Goal: Transaction & Acquisition: Purchase product/service

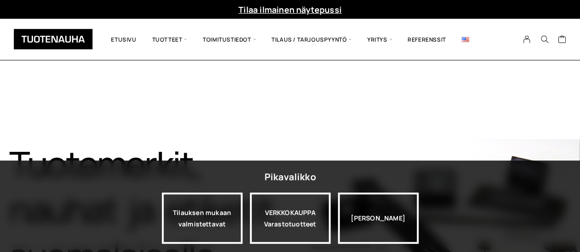
click at [357, 109] on div "Tuotemerkit, nauhat ja etiketit suomalaisella laadulla​ Tutustu tuotteisiin" at bounding box center [290, 255] width 580 height 389
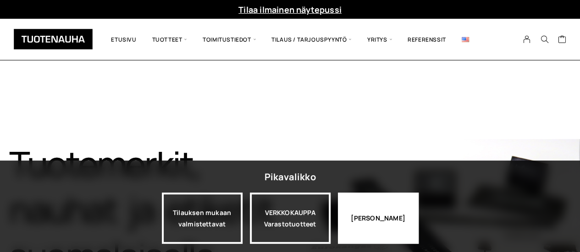
click at [369, 214] on div "Jatka katselua" at bounding box center [378, 218] width 81 height 51
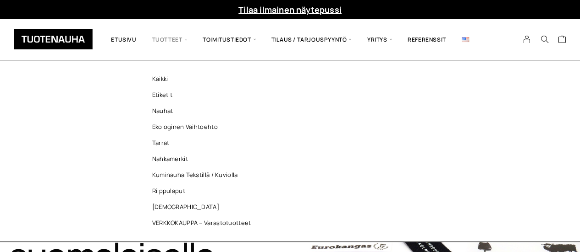
click at [174, 40] on span "Tuotteet" at bounding box center [169, 39] width 50 height 27
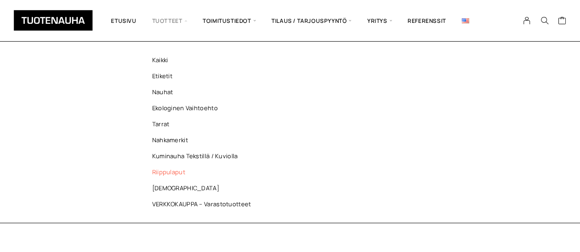
scroll to position [183, 0]
click at [185, 204] on link "VERKKOKAUPPA – Varastotuotteet" at bounding box center [203, 205] width 133 height 16
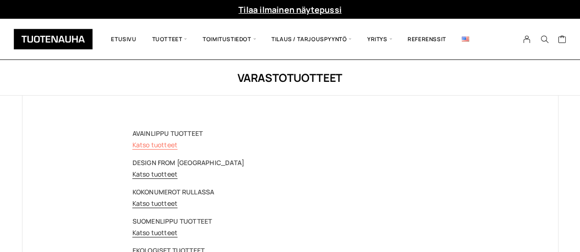
click at [165, 147] on link "Katso tuotteet" at bounding box center [154, 145] width 45 height 9
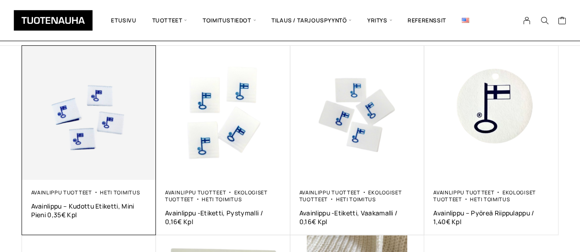
scroll to position [137, 0]
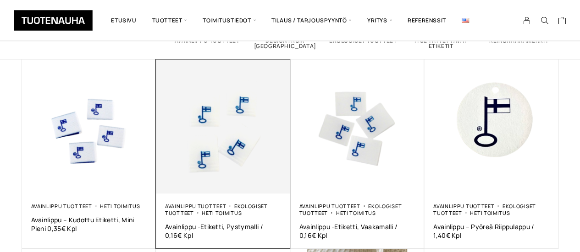
click at [216, 141] on img at bounding box center [223, 127] width 134 height 134
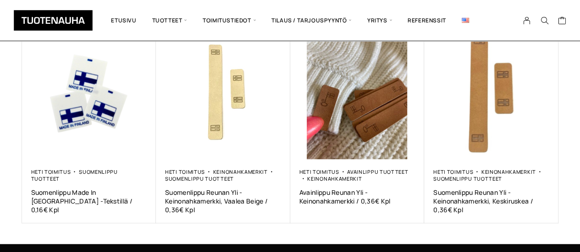
scroll to position [550, 0]
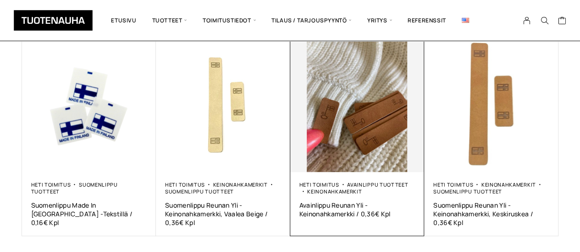
click at [361, 134] on img at bounding box center [357, 105] width 134 height 134
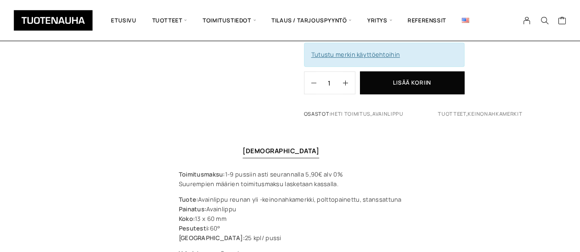
scroll to position [183, 0]
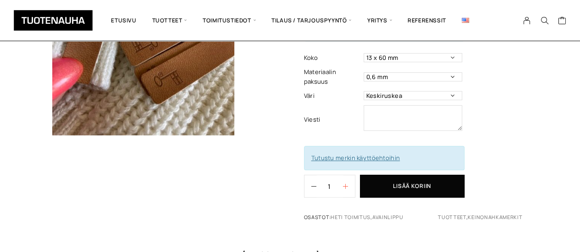
click at [346, 182] on button "button" at bounding box center [349, 186] width 12 height 22
type input "2"
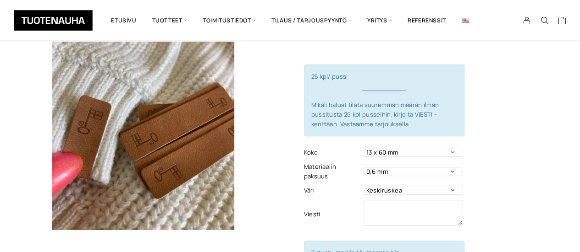
scroll to position [137, 0]
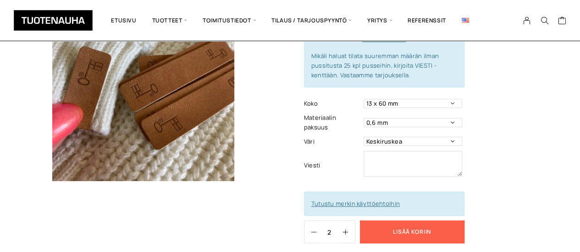
click at [423, 234] on button "Lisää koriin" at bounding box center [412, 232] width 104 height 23
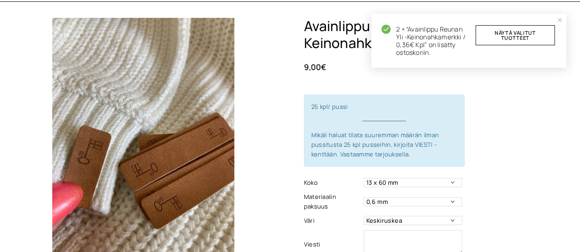
scroll to position [0, 0]
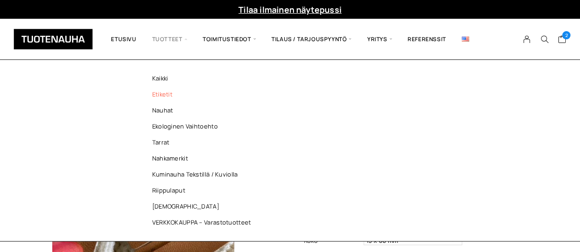
click at [169, 94] on link "Etiketit" at bounding box center [203, 95] width 133 height 16
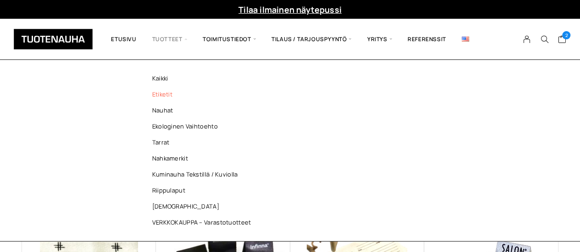
click at [159, 43] on span "Tuotteet" at bounding box center [169, 39] width 50 height 27
click at [158, 82] on link "Kaikki" at bounding box center [203, 79] width 133 height 16
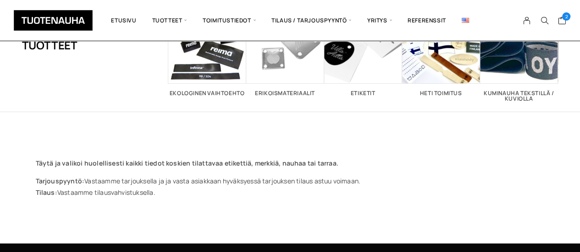
scroll to position [46, 0]
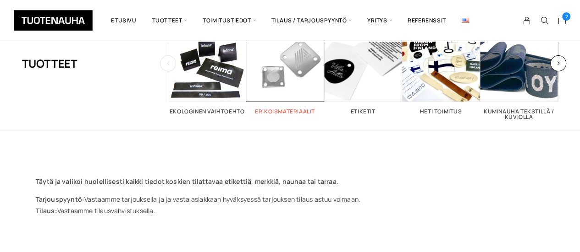
click at [259, 94] on span "Visit product category Erikoismateriaalit" at bounding box center [285, 63] width 78 height 78
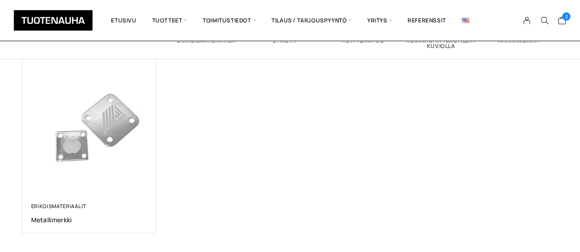
scroll to position [183, 0]
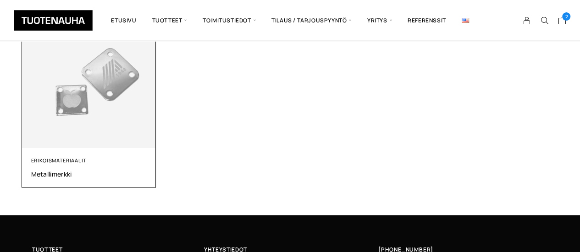
click at [155, 122] on img at bounding box center [89, 81] width 134 height 134
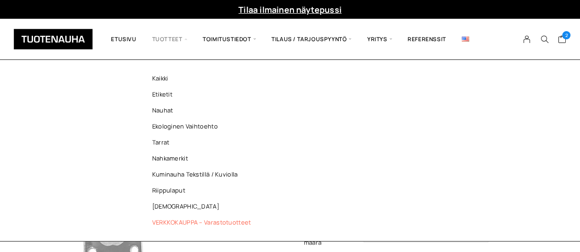
click at [184, 222] on link "VERKKOKAUPPA – Varastotuotteet" at bounding box center [203, 223] width 133 height 16
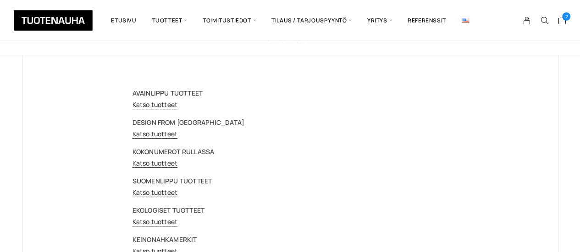
scroll to position [92, 0]
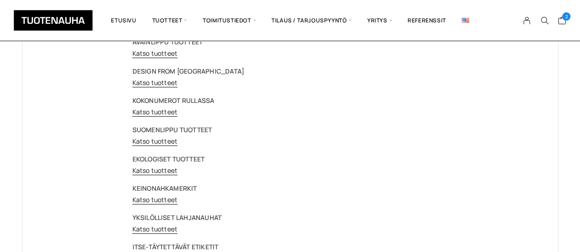
click at [155, 60] on div "AVAINLIPPU TUOTTEET Katso tuotteet DESIGN FROM [GEOGRAPHIC_DATA] Katso tuotteet…" at bounding box center [289, 203] width 315 height 334
click at [155, 55] on link "Katso tuotteet" at bounding box center [154, 53] width 45 height 9
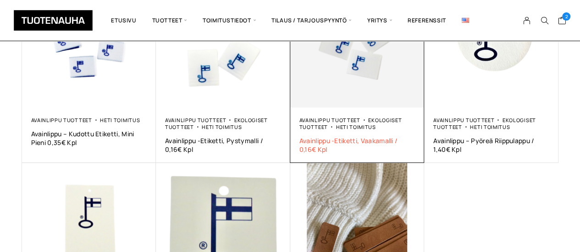
scroll to position [229, 0]
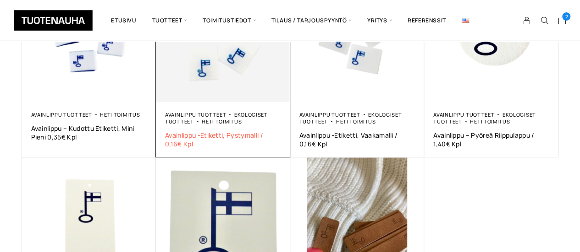
click at [233, 136] on span "Avainlippu -etiketti, pystymalli / 0,16€ Kpl" at bounding box center [223, 139] width 116 height 17
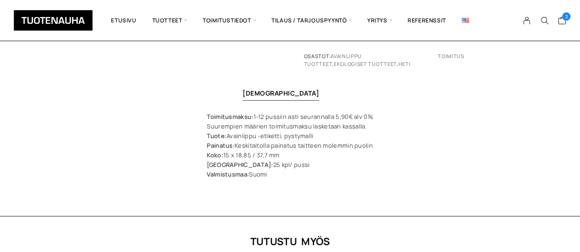
scroll to position [275, 0]
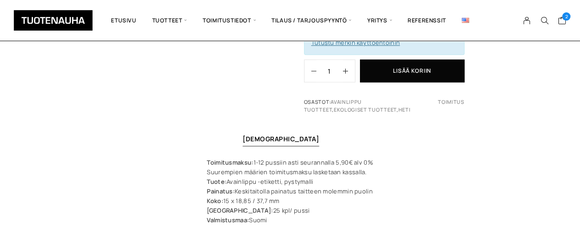
drag, startPoint x: 0, startPoint y: 0, endPoint x: 218, endPoint y: 125, distance: 250.8
click at [218, 125] on div "Avainlippu -etiketti, pystymalli / 0,16€ Kpl 3,99 € 25 kpl/ pussi Mikäli haluat…" at bounding box center [290, 31] width 580 height 461
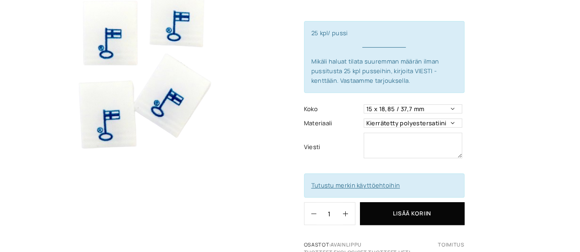
scroll to position [183, 0]
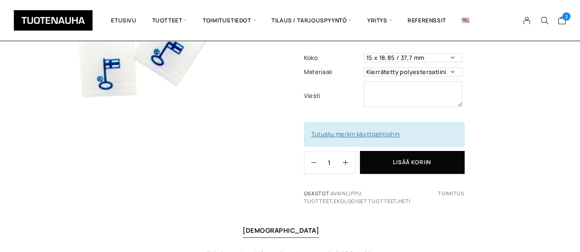
click at [339, 158] on input "1" at bounding box center [329, 163] width 27 height 22
click at [347, 159] on button "button" at bounding box center [349, 163] width 12 height 22
click at [346, 164] on button "button" at bounding box center [349, 163] width 12 height 22
click at [348, 167] on button "button" at bounding box center [349, 163] width 12 height 22
type input "4"
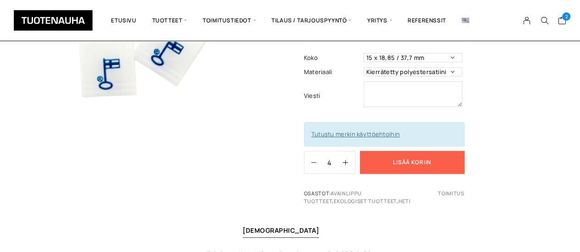
click at [412, 171] on button "Lisää koriin" at bounding box center [412, 162] width 104 height 23
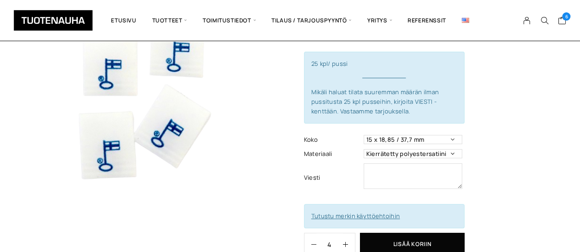
scroll to position [0, 0]
